Goal: Navigation & Orientation: Find specific page/section

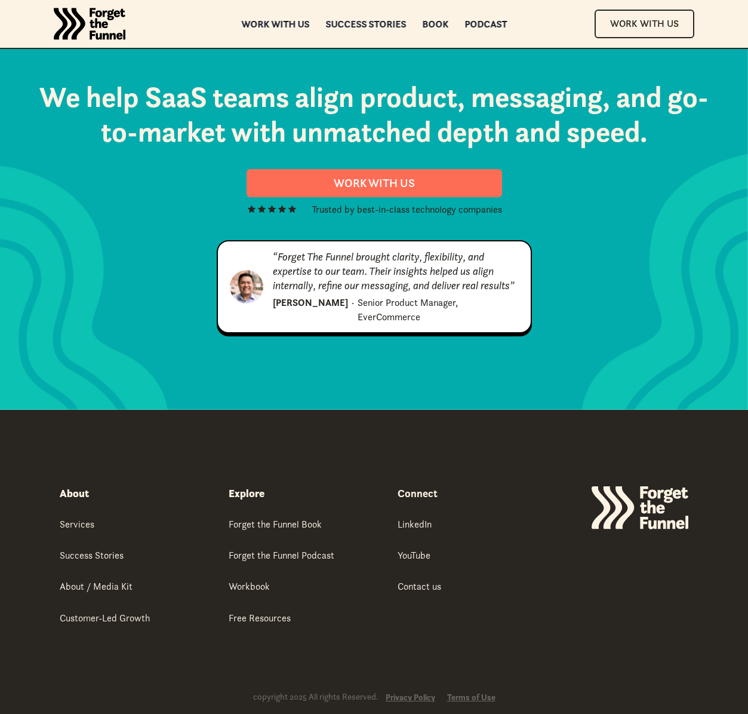
scroll to position [6048, 0]
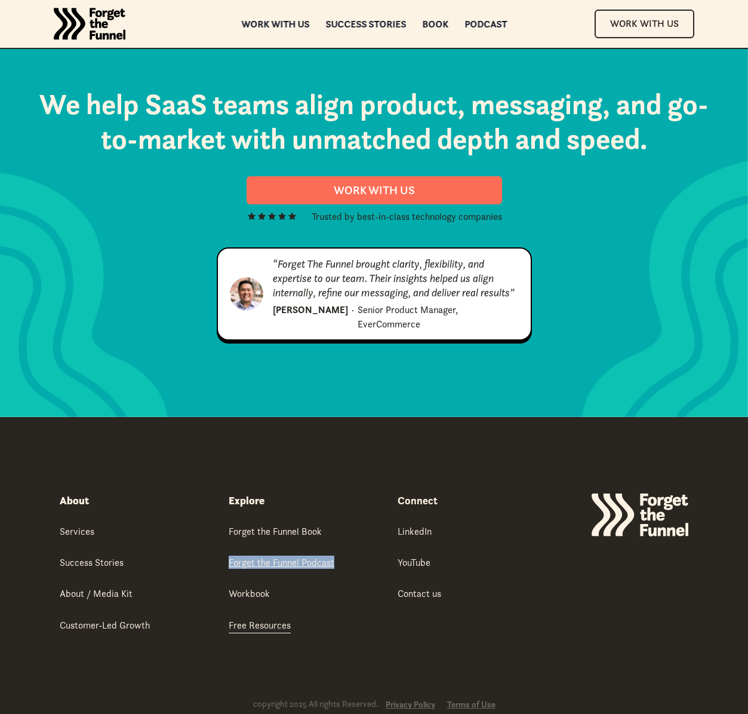
click at [271, 618] on div "Free Resources" at bounding box center [260, 624] width 62 height 13
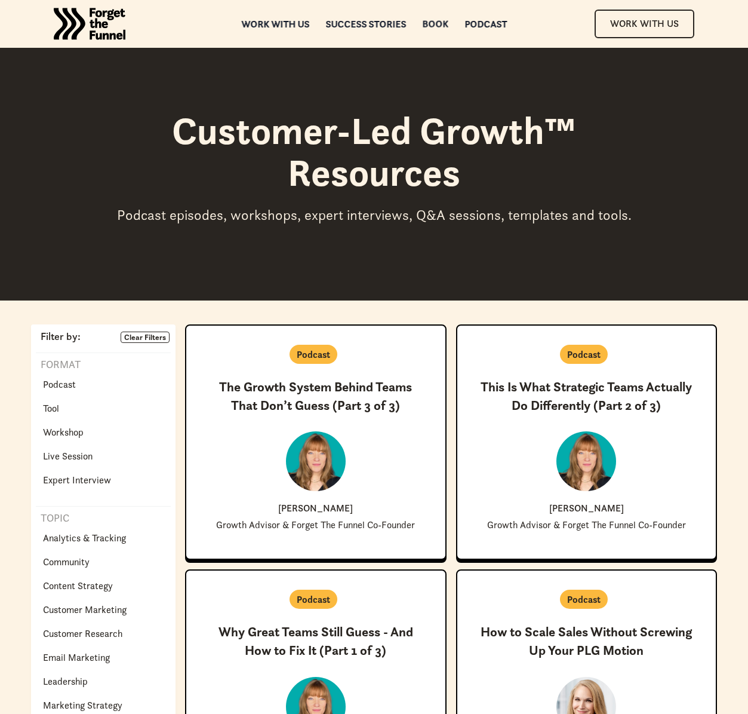
click at [429, 26] on div "Book" at bounding box center [435, 24] width 26 height 8
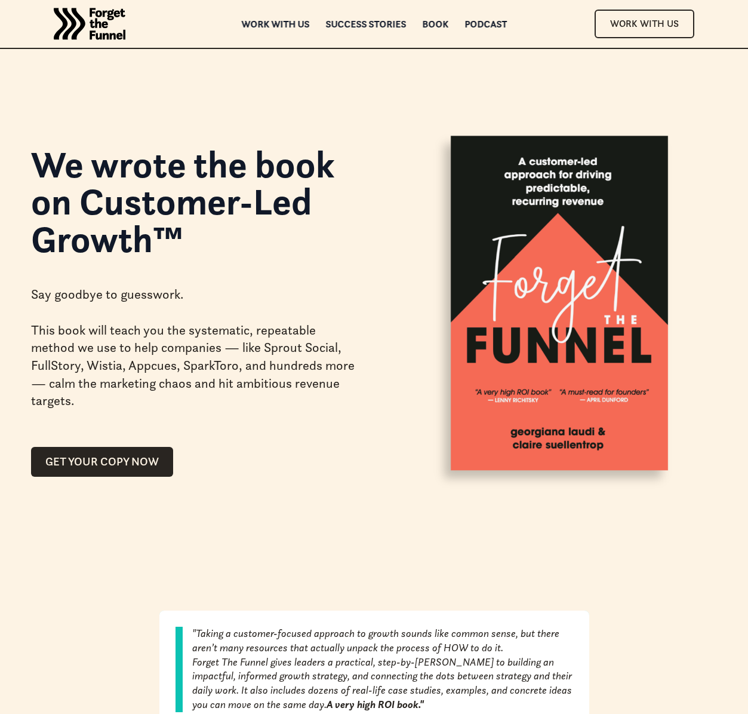
click at [105, 21] on img "home" at bounding box center [90, 24] width 72 height 48
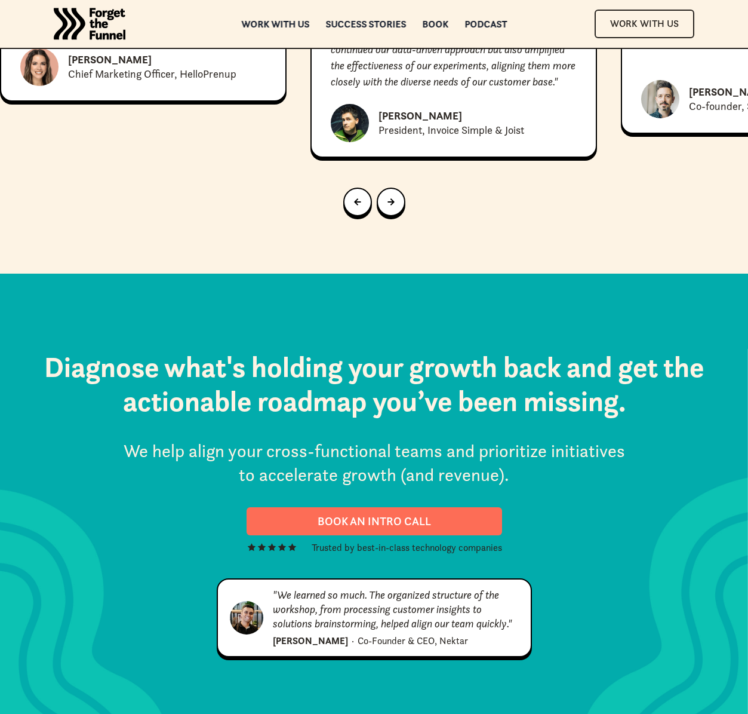
scroll to position [6048, 0]
